Goal: Task Accomplishment & Management: Use online tool/utility

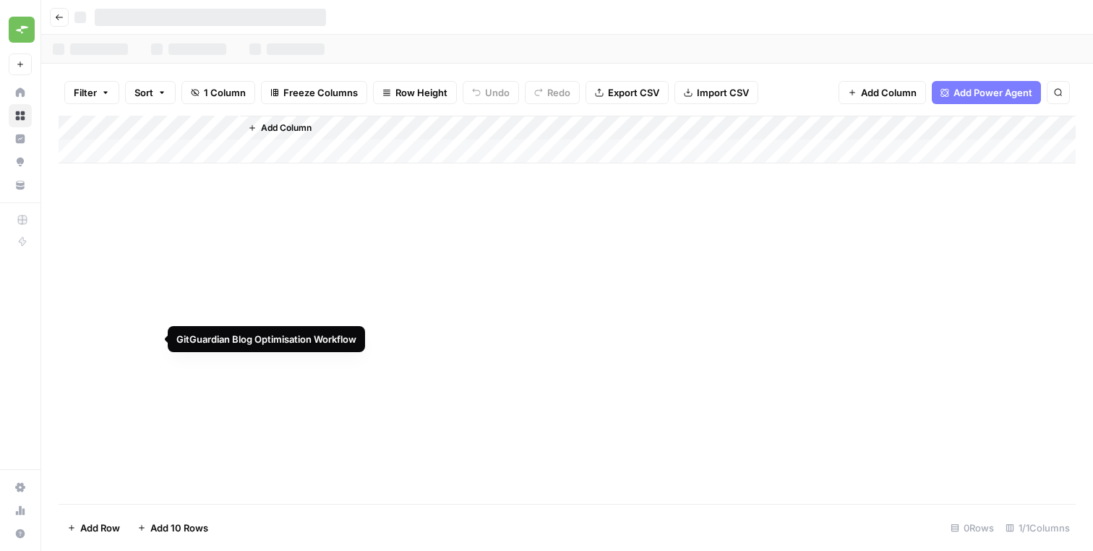
click at [210, 256] on div "Add Column" at bounding box center [567, 310] width 1017 height 388
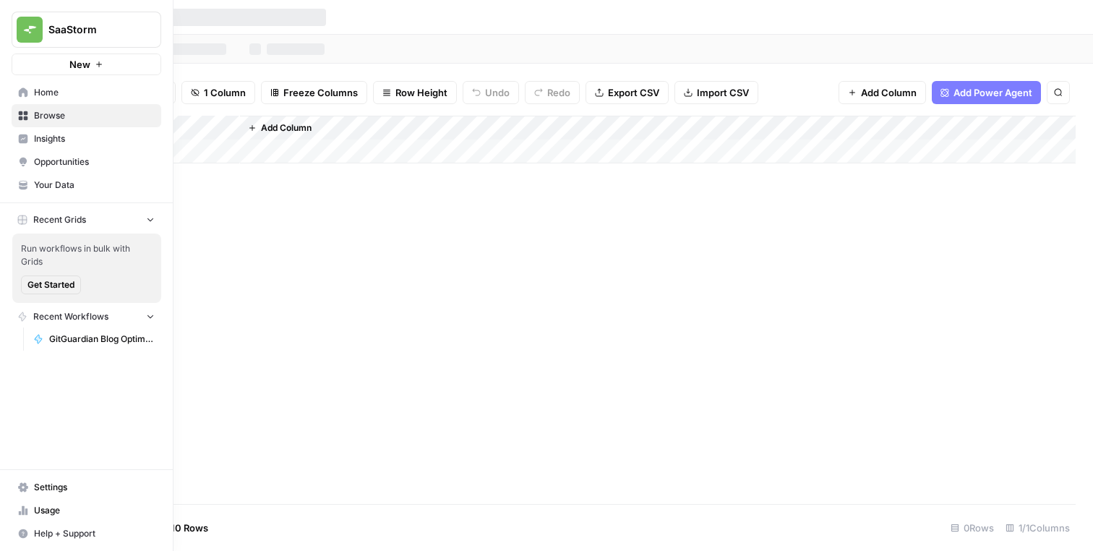
click at [70, 336] on span "GitGuardian Blog Optimisation Workflow" at bounding box center [102, 339] width 106 height 13
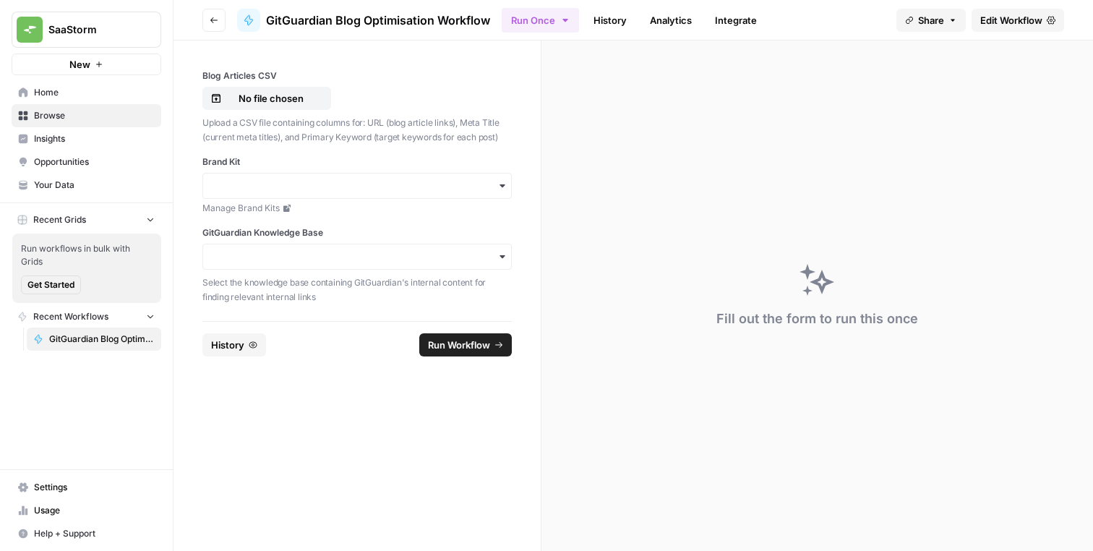
click at [147, 219] on icon "button" at bounding box center [150, 219] width 10 height 10
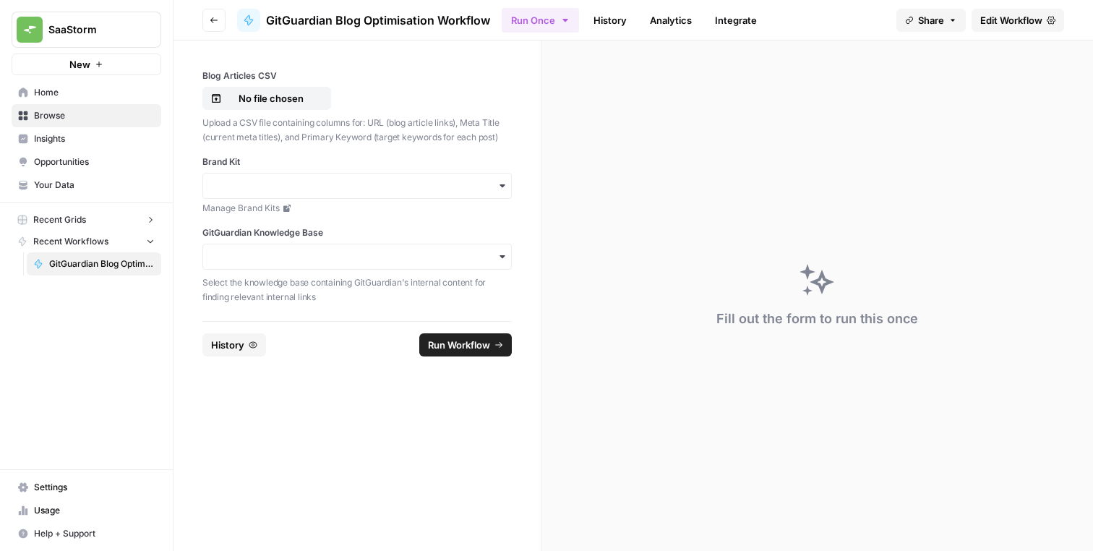
click at [106, 239] on span "Recent Workflows" at bounding box center [70, 241] width 75 height 13
click at [140, 242] on button "Recent Workflows" at bounding box center [87, 242] width 150 height 22
click at [70, 271] on link "GitGuardian Blog Optimisation Workflow" at bounding box center [94, 263] width 134 height 23
click at [249, 101] on p "No file chosen" at bounding box center [271, 98] width 93 height 14
click at [352, 189] on input "Brand Kit" at bounding box center [357, 186] width 291 height 14
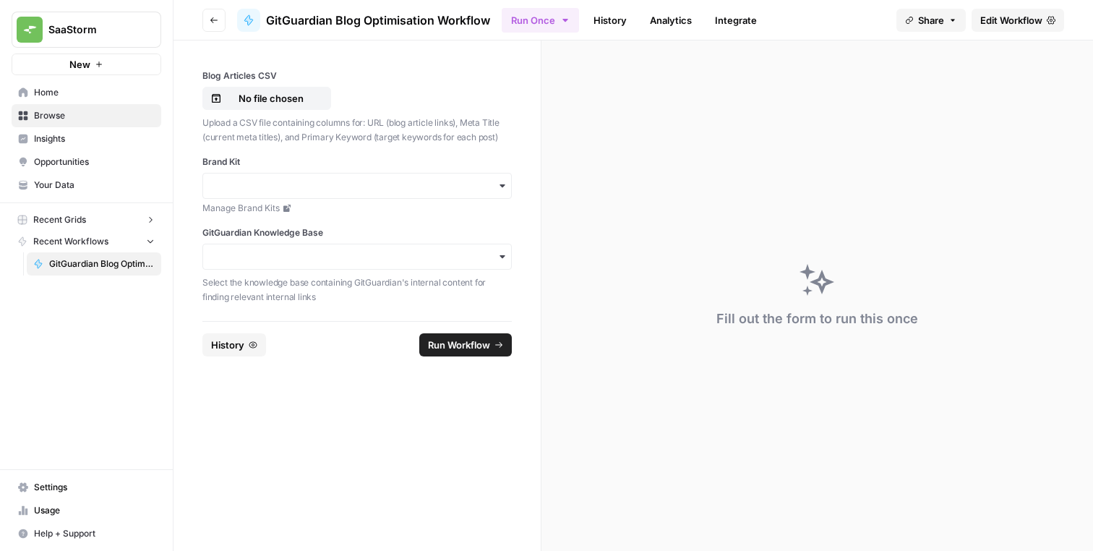
click at [377, 145] on div "Blog Articles CSV No file chosen Upload a CSV file containing columns for: URL …" at bounding box center [356, 186] width 309 height 234
click at [324, 242] on div "GitGuardian Knowledge Base Select the knowledge base containing GitGuardian's i…" at bounding box center [356, 264] width 309 height 77
click at [324, 253] on input "GitGuardian Knowledge Base" at bounding box center [357, 256] width 291 height 14
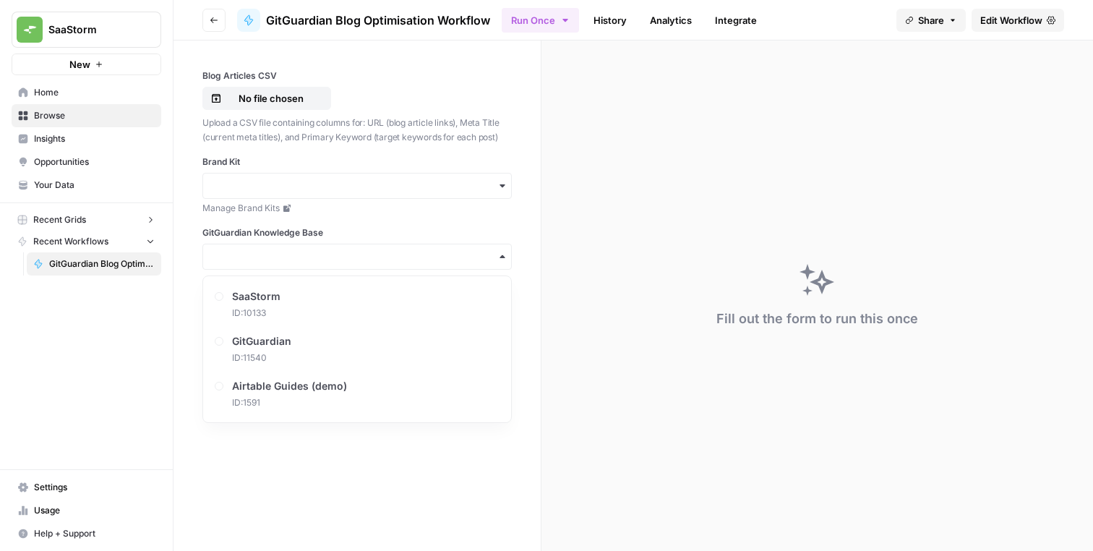
click at [385, 226] on label "GitGuardian Knowledge Base" at bounding box center [356, 232] width 309 height 13
click at [385, 249] on input "GitGuardian Knowledge Base" at bounding box center [357, 256] width 291 height 14
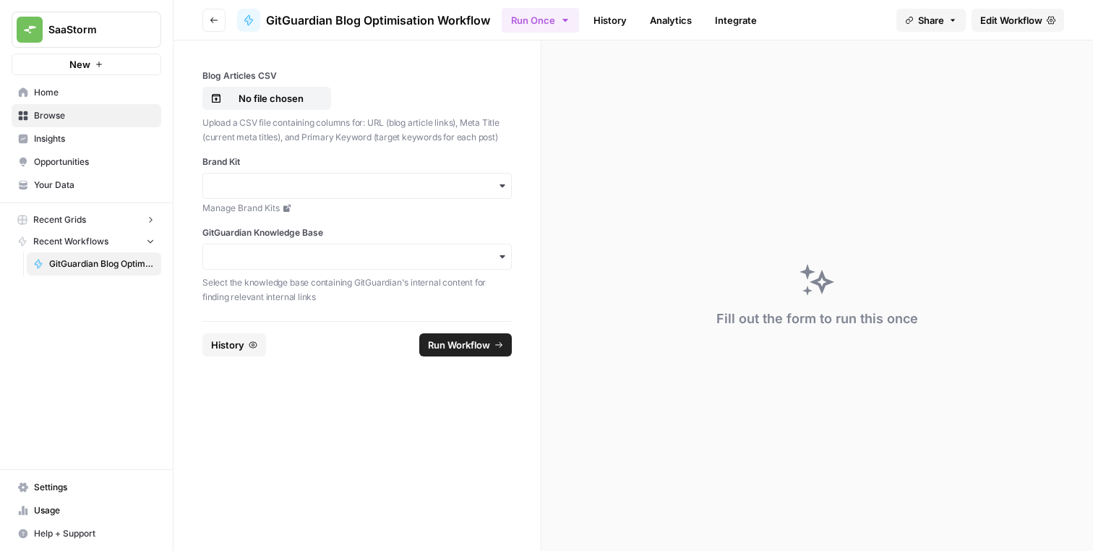
click at [586, 226] on div "Fill out the form to run this once" at bounding box center [818, 295] width 552 height 510
click at [534, 12] on button "Run Once" at bounding box center [540, 20] width 77 height 25
click at [534, 11] on button "Run Once" at bounding box center [540, 20] width 77 height 25
click at [592, 156] on div "Fill out the form to run this once" at bounding box center [818, 295] width 552 height 510
click at [314, 138] on p "Upload a CSV file containing columns for: URL (blog article links), Meta Title …" at bounding box center [356, 130] width 309 height 28
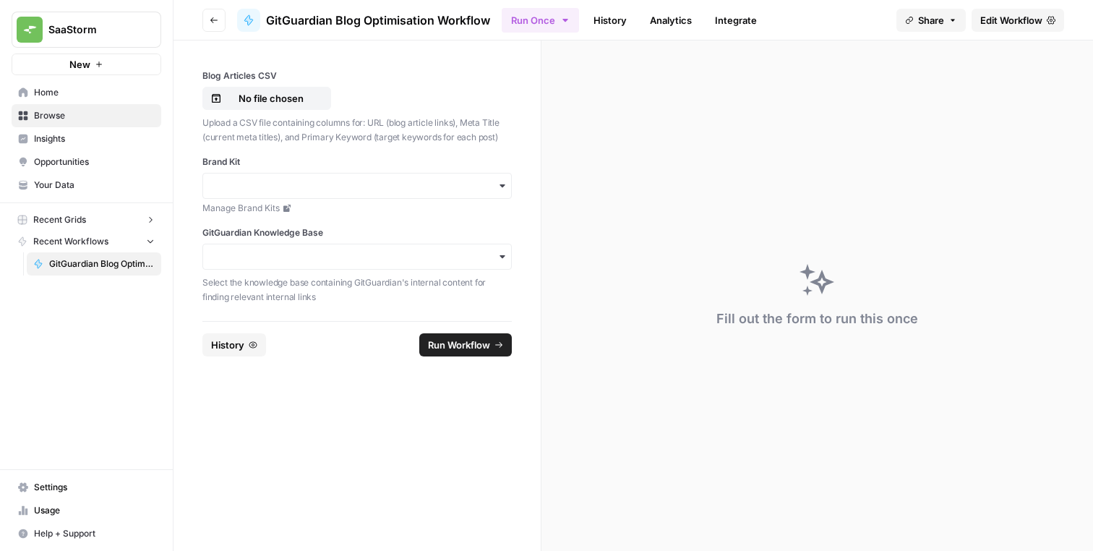
click at [351, 132] on p "Upload a CSV file containing columns for: URL (blog article links), Meta Title …" at bounding box center [356, 130] width 309 height 28
click at [309, 132] on p "Upload a CSV file containing columns for: URL (blog article links), Meta Title …" at bounding box center [356, 130] width 309 height 28
click at [403, 125] on p "Upload a CSV file containing columns for: URL (blog article links), Meta Title …" at bounding box center [356, 130] width 309 height 28
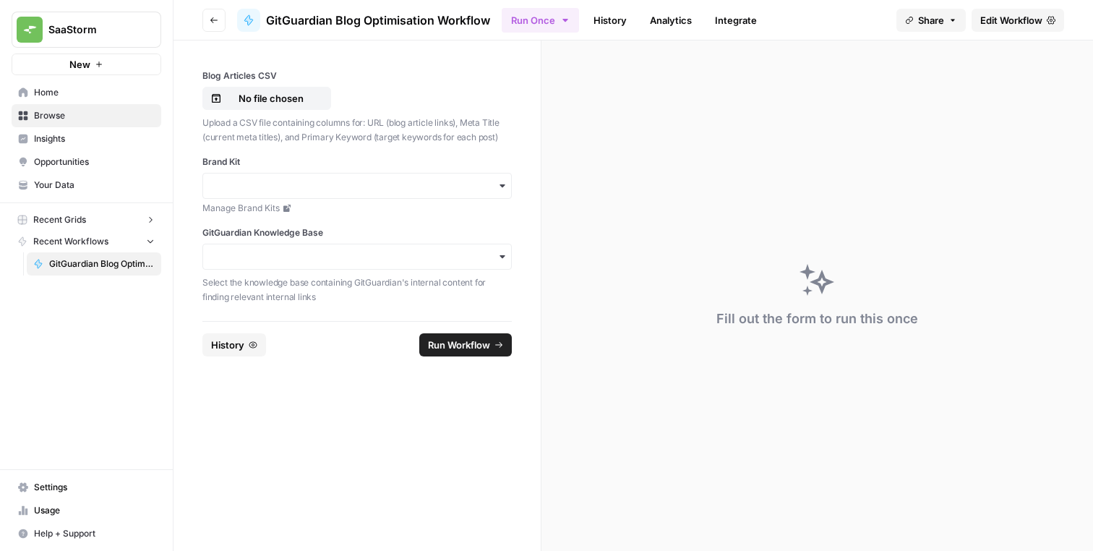
click at [377, 124] on p "Upload a CSV file containing columns for: URL (blog article links), Meta Title …" at bounding box center [356, 130] width 309 height 28
drag, startPoint x: 374, startPoint y: 122, endPoint x: 479, endPoint y: 116, distance: 105.8
click at [479, 116] on p "Upload a CSV file containing columns for: URL (blog article links), Meta Title …" at bounding box center [356, 130] width 309 height 28
drag, startPoint x: 371, startPoint y: 119, endPoint x: 385, endPoint y: 120, distance: 14.5
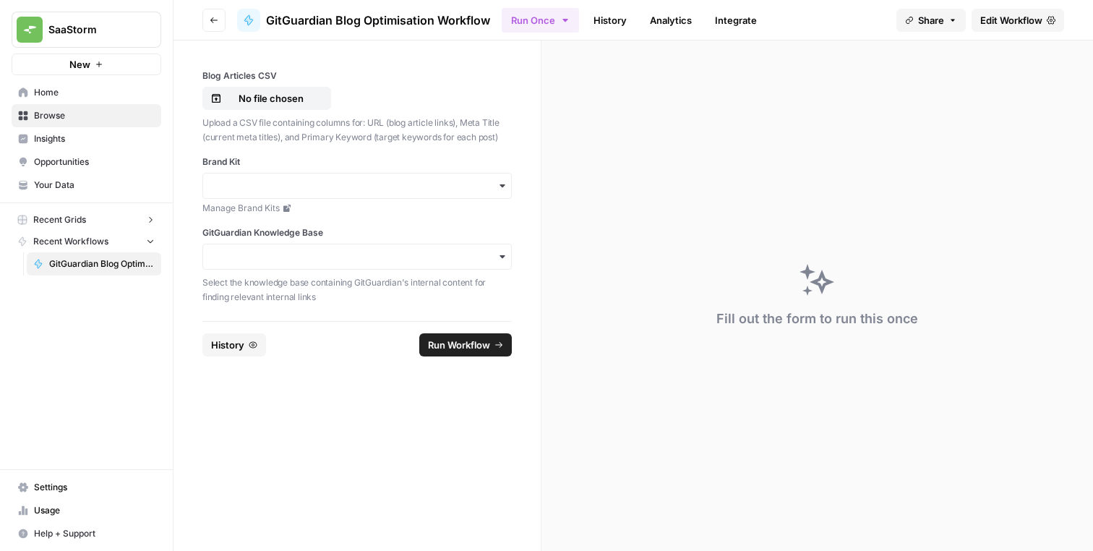
click at [385, 120] on p "Upload a CSV file containing columns for: URL (blog article links), Meta Title …" at bounding box center [356, 130] width 309 height 28
drag, startPoint x: 469, startPoint y: 121, endPoint x: 504, endPoint y: 121, distance: 35.4
click at [504, 121] on p "Upload a CSV file containing columns for: URL (blog article links), Meta Title …" at bounding box center [356, 130] width 309 height 28
drag, startPoint x: 304, startPoint y: 138, endPoint x: 368, endPoint y: 135, distance: 63.7
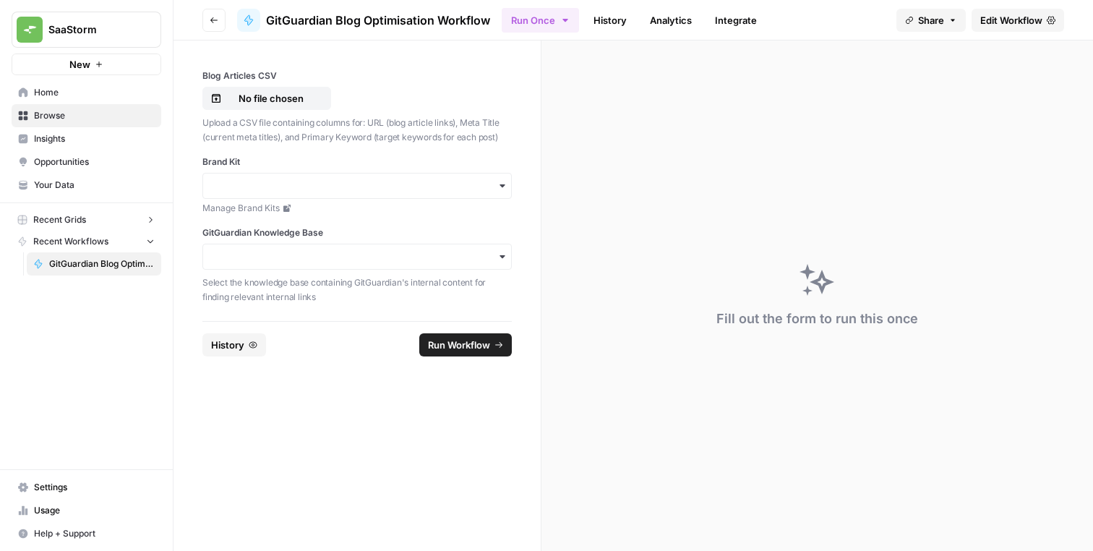
click at [367, 135] on p "Upload a CSV file containing columns for: URL (blog article links), Meta Title …" at bounding box center [356, 130] width 309 height 28
click at [382, 135] on p "Upload a CSV file containing columns for: URL (blog article links), Meta Title …" at bounding box center [356, 130] width 309 height 28
click at [367, 135] on p "Upload a CSV file containing columns for: URL (blog article links), Meta Title …" at bounding box center [356, 130] width 309 height 28
drag, startPoint x: 367, startPoint y: 135, endPoint x: 310, endPoint y: 135, distance: 57.1
click at [310, 135] on p "Upload a CSV file containing columns for: URL (blog article links), Meta Title …" at bounding box center [356, 130] width 309 height 28
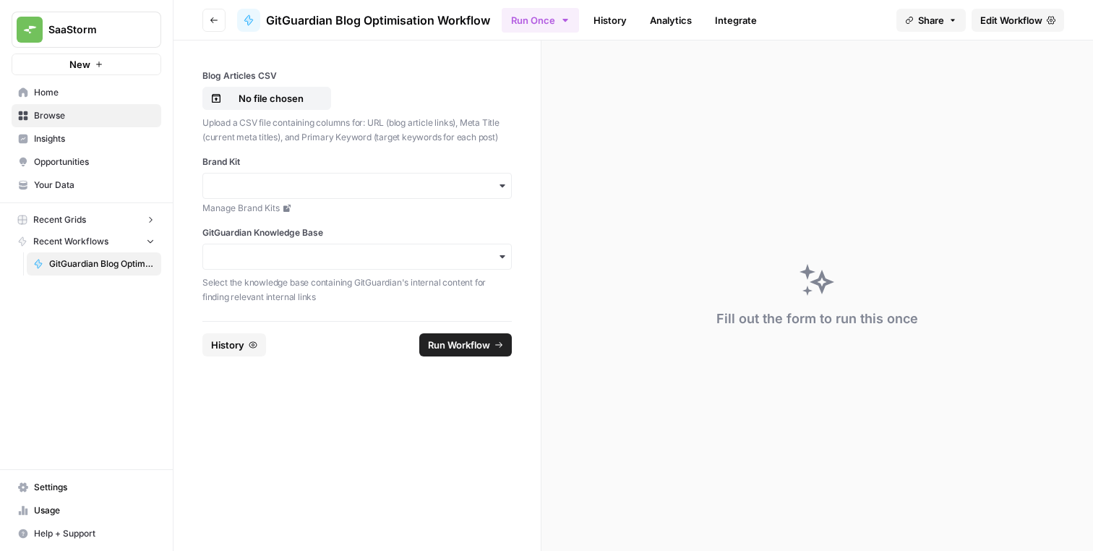
click at [310, 135] on p "Upload a CSV file containing columns for: URL (blog article links), Meta Title …" at bounding box center [356, 130] width 309 height 28
click at [760, 389] on div "Fill out the form to run this once" at bounding box center [818, 295] width 552 height 510
click at [711, 356] on div "Fill out the form to run this once" at bounding box center [818, 295] width 552 height 510
